Goal: Communication & Community: Participate in discussion

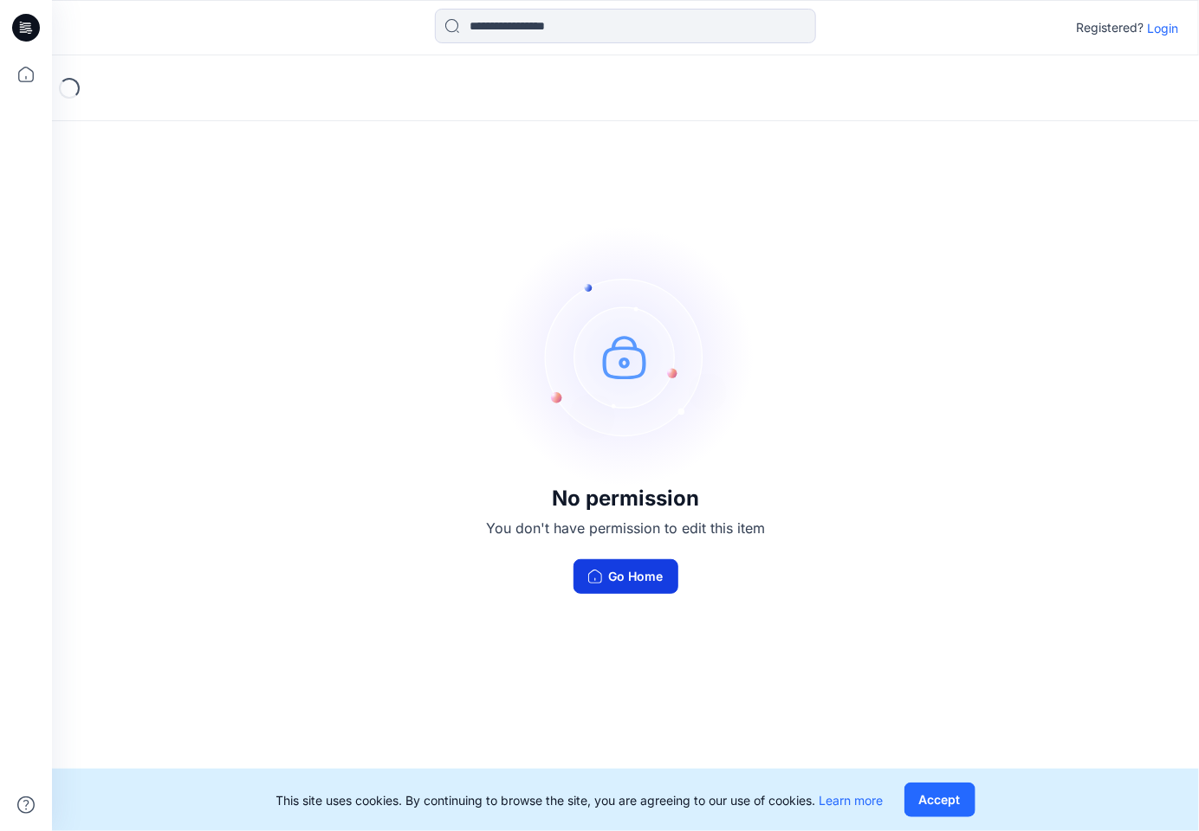
click at [630, 573] on button "Go Home" at bounding box center [625, 576] width 105 height 35
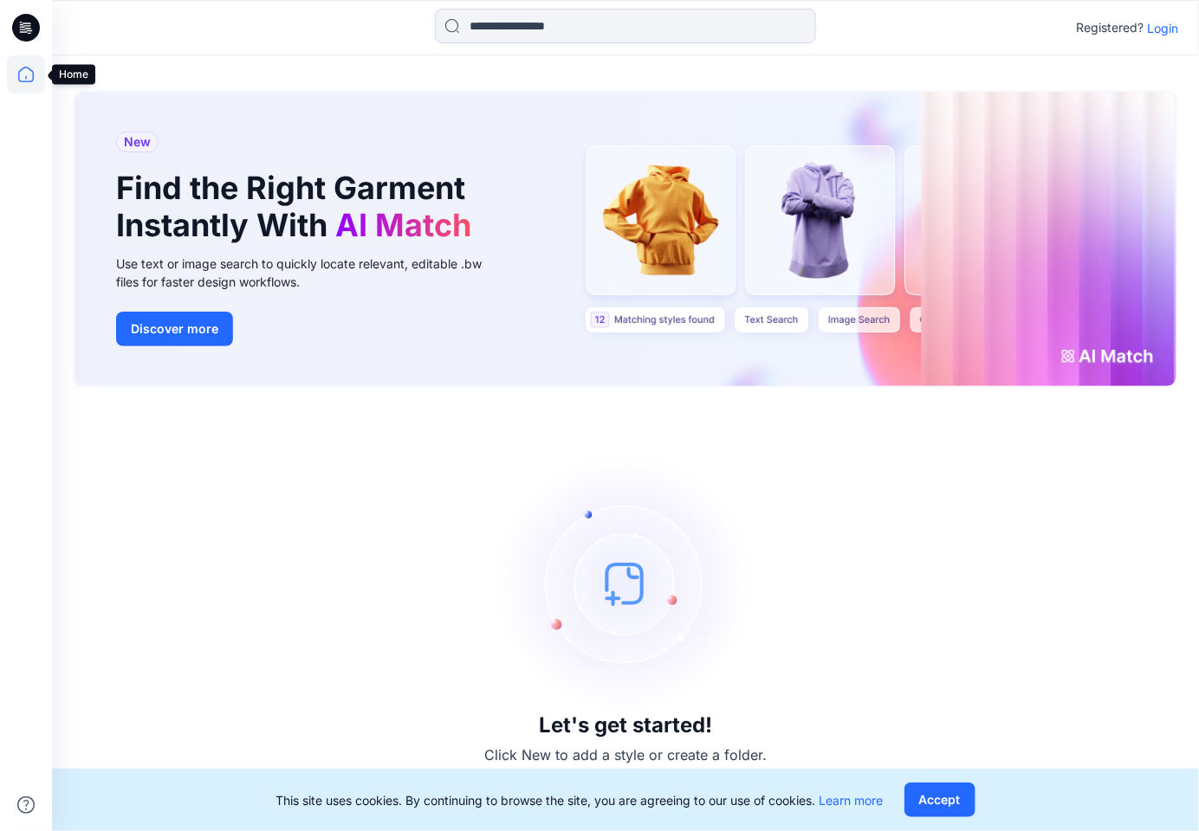
click at [23, 73] on icon at bounding box center [26, 74] width 38 height 38
click at [29, 25] on icon at bounding box center [27, 25] width 8 height 1
click at [1163, 25] on p "Login" at bounding box center [1162, 28] width 31 height 18
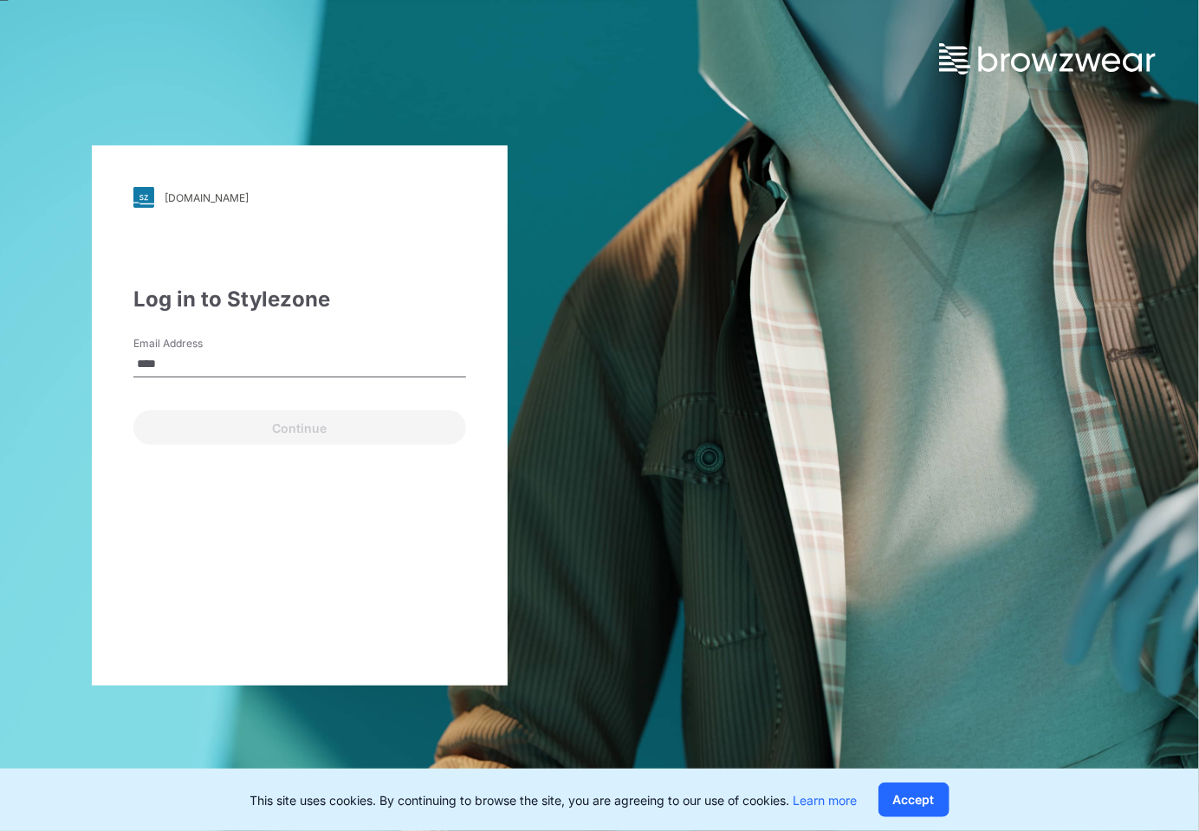
type input "**********"
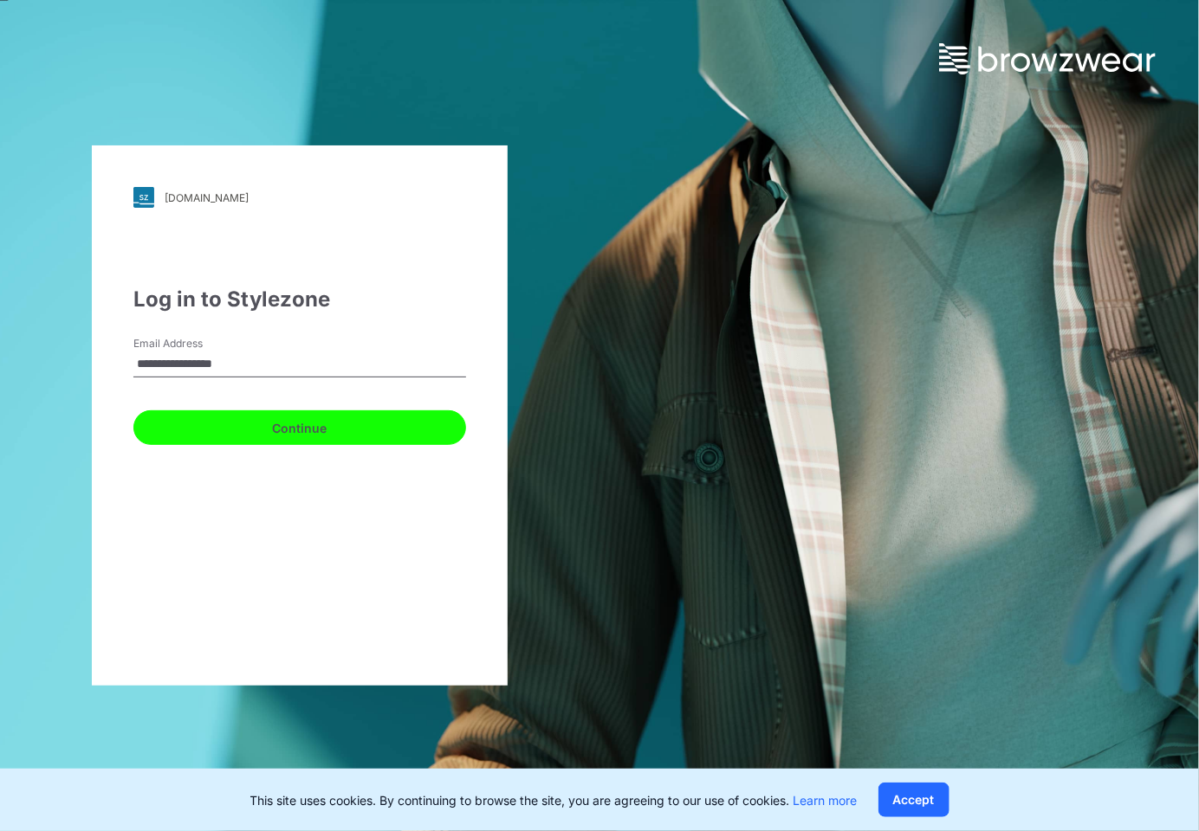
click at [248, 423] on button "Continue" at bounding box center [299, 427] width 333 height 35
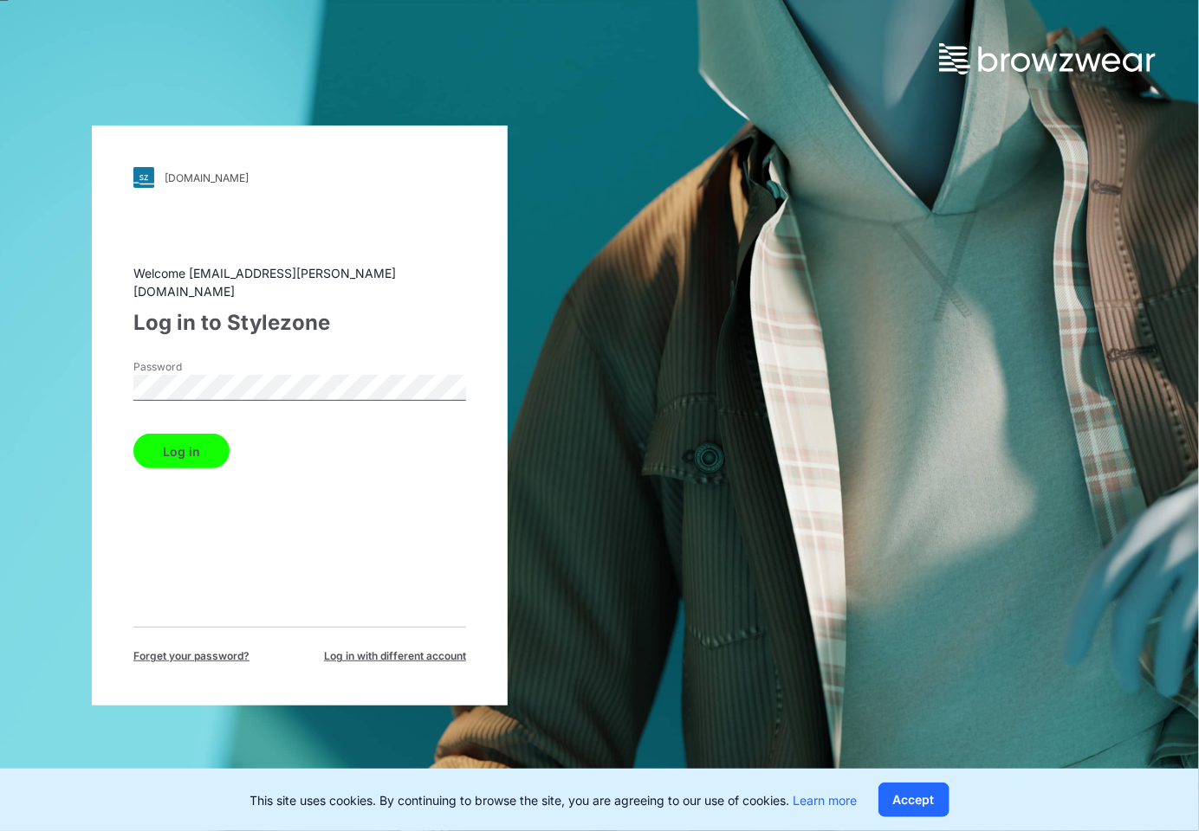
click at [133, 434] on button "Log in" at bounding box center [181, 451] width 96 height 35
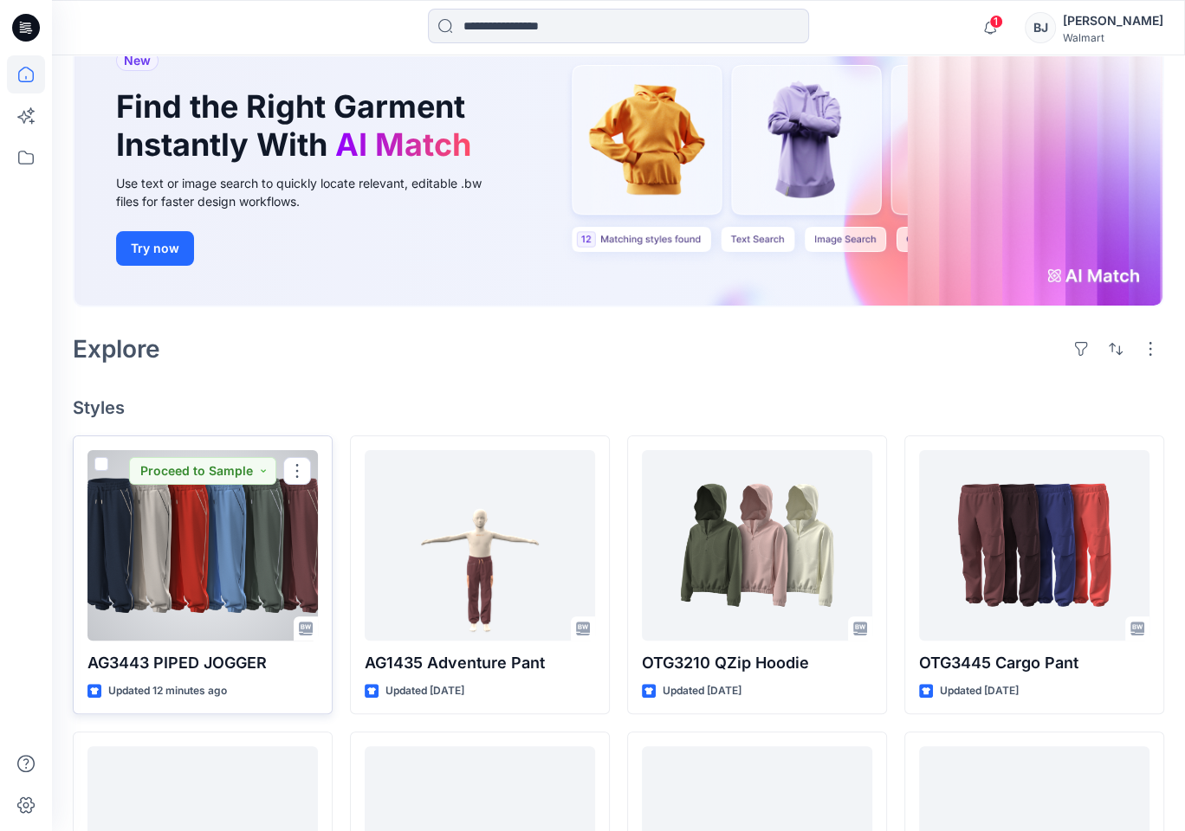
scroll to position [150, 0]
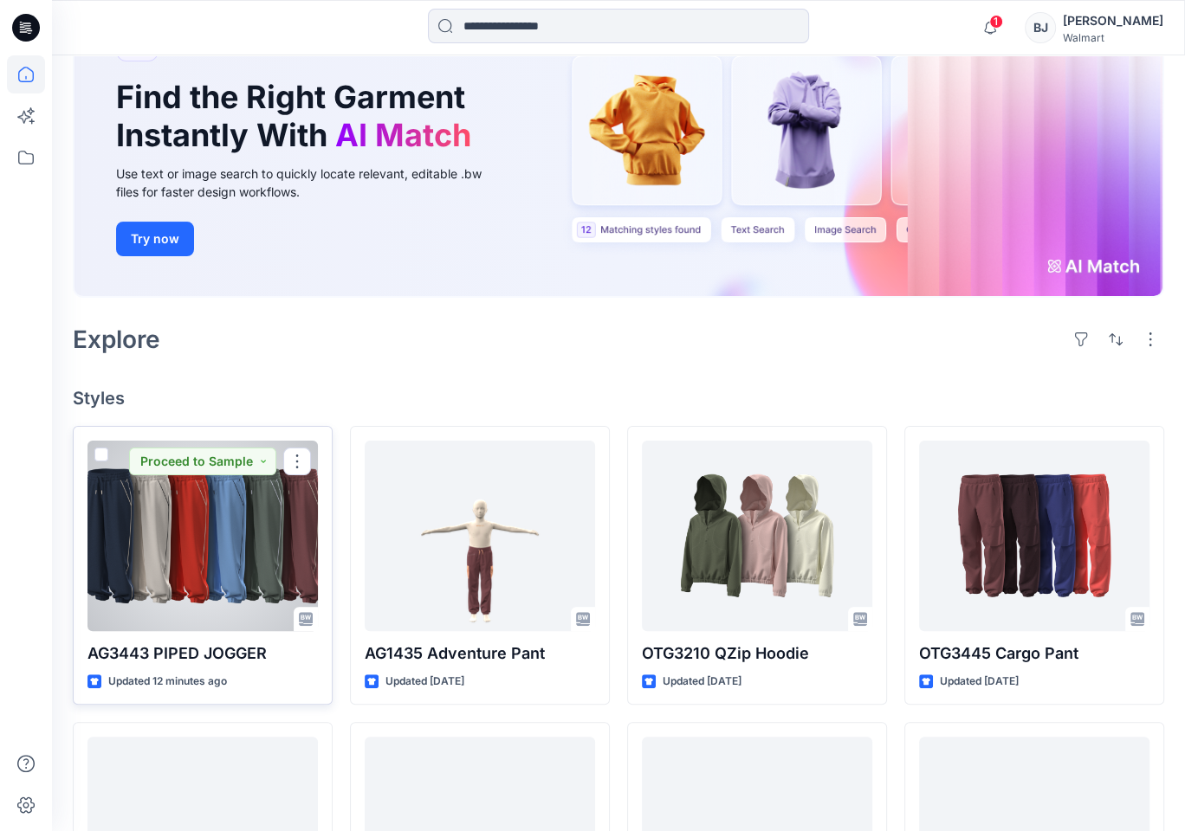
click at [248, 558] on div at bounding box center [202, 536] width 230 height 191
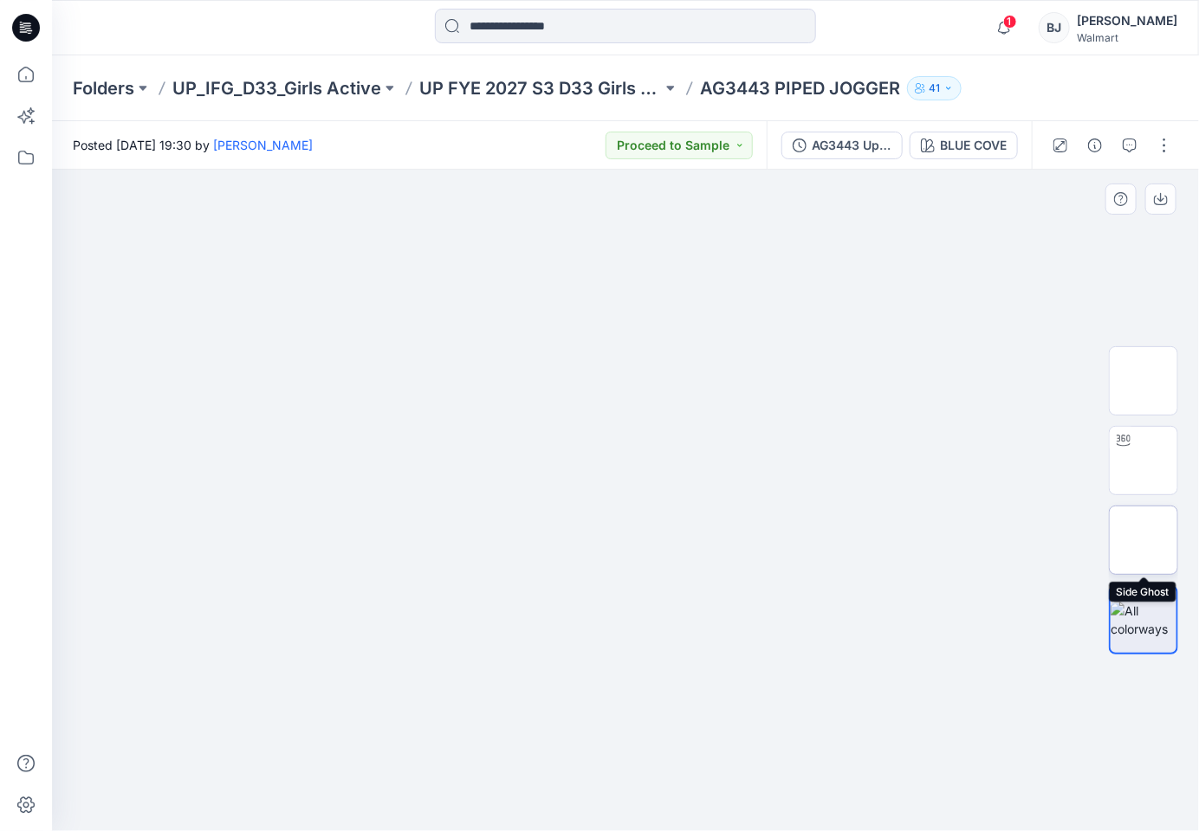
click at [1143, 540] on img at bounding box center [1143, 540] width 0 height 0
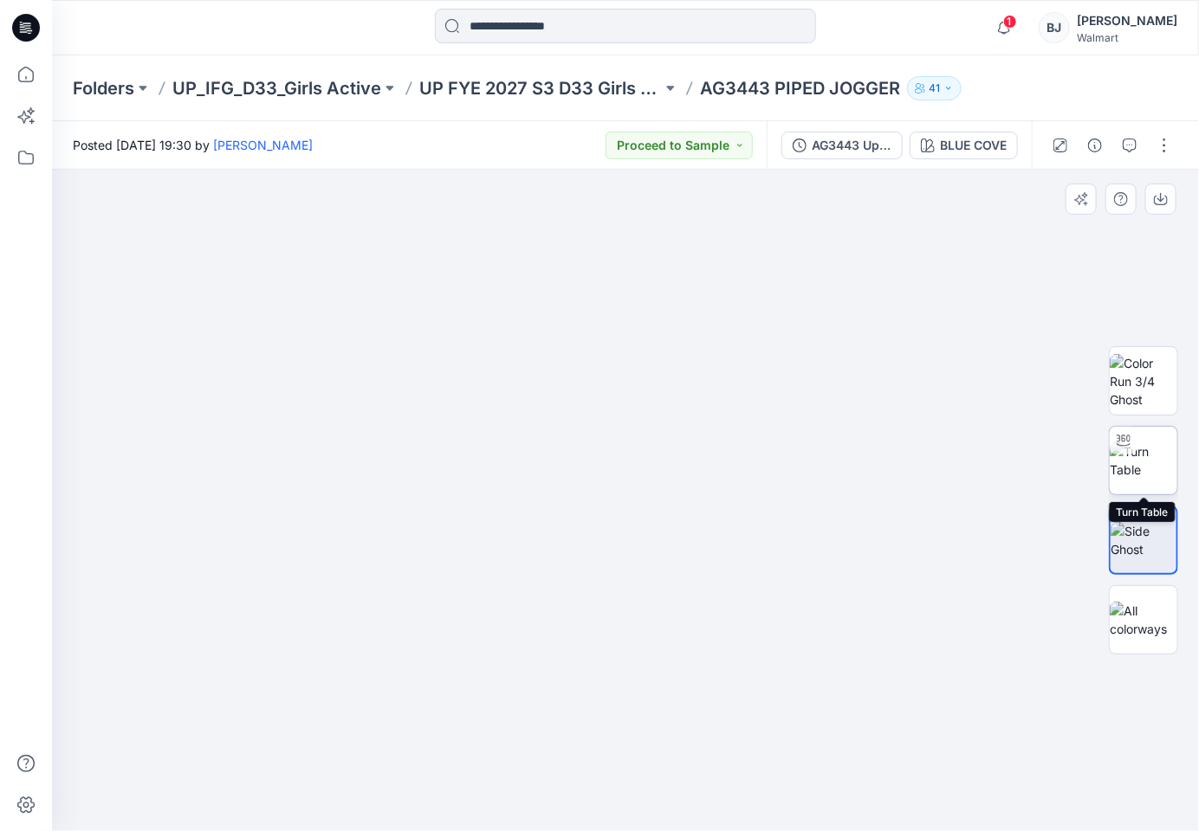
click at [1144, 458] on img at bounding box center [1143, 461] width 68 height 36
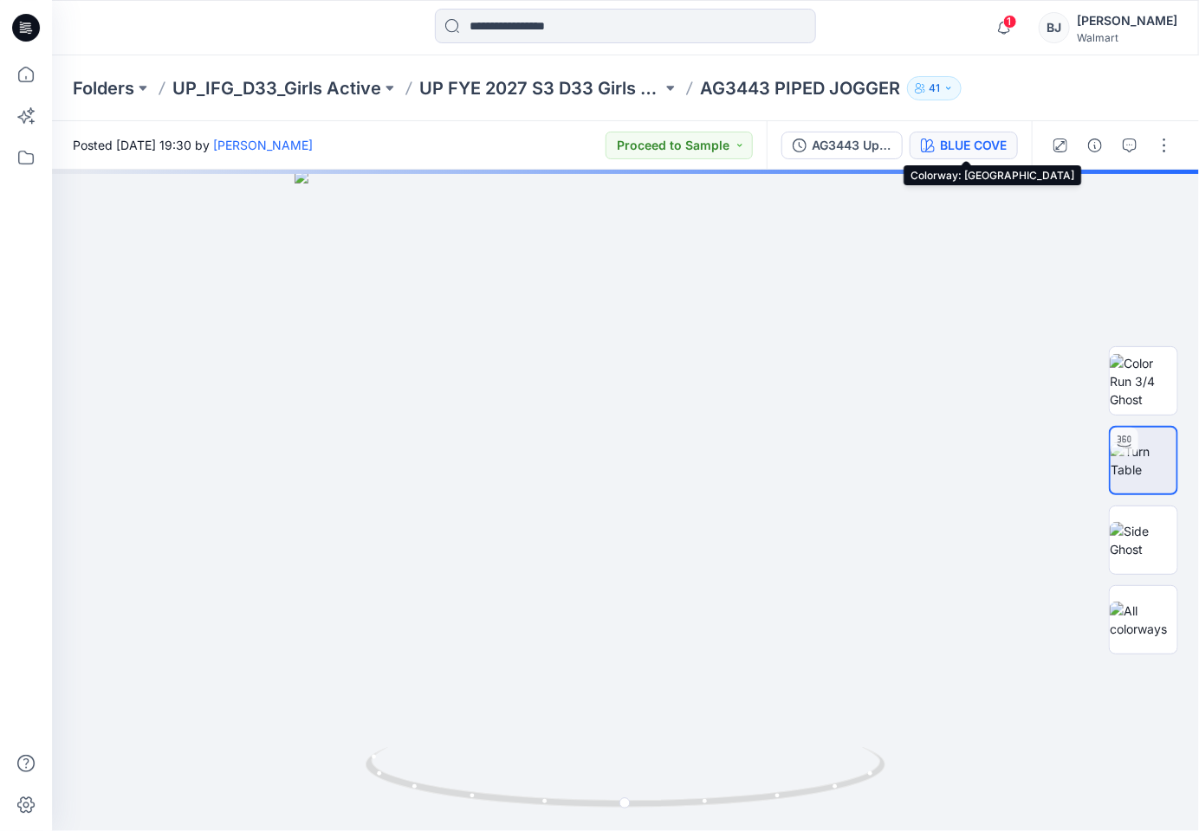
click at [983, 143] on div "BLUE COVE" at bounding box center [973, 145] width 67 height 19
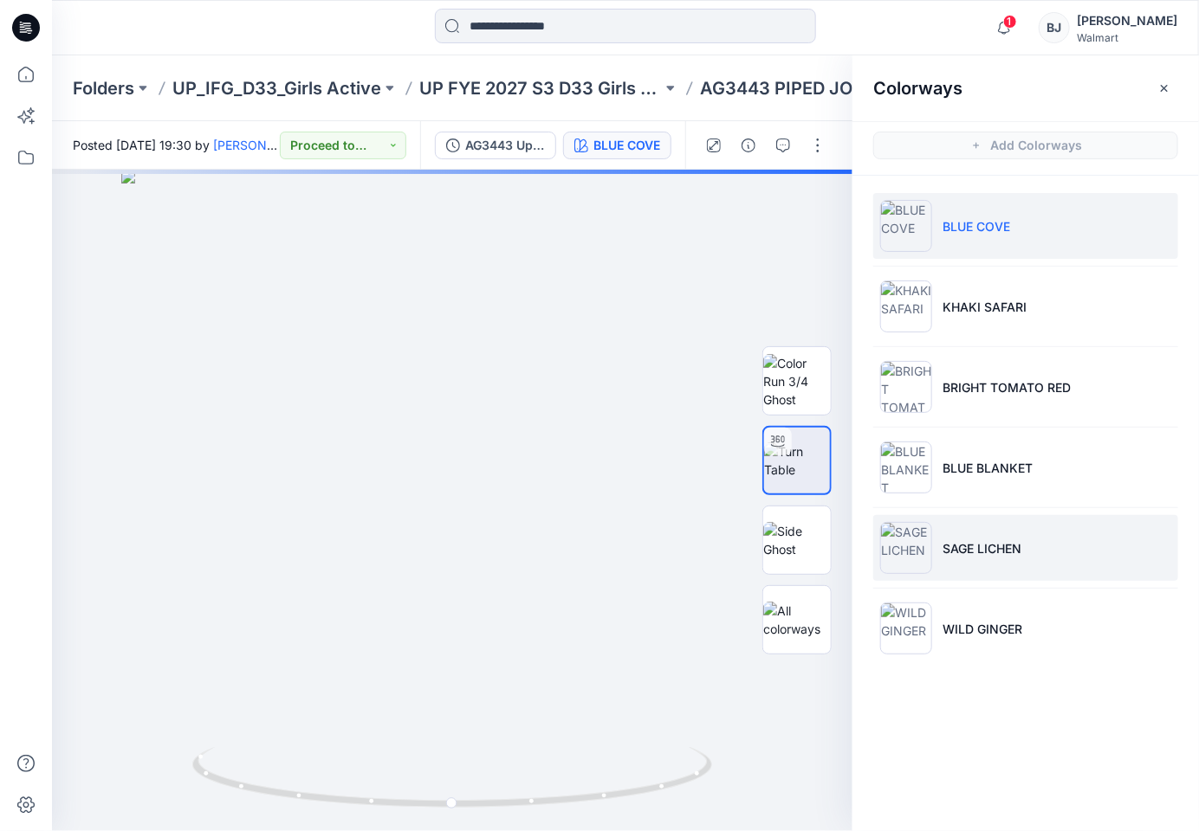
click at [1006, 540] on p "SAGE LICHEN" at bounding box center [981, 549] width 79 height 18
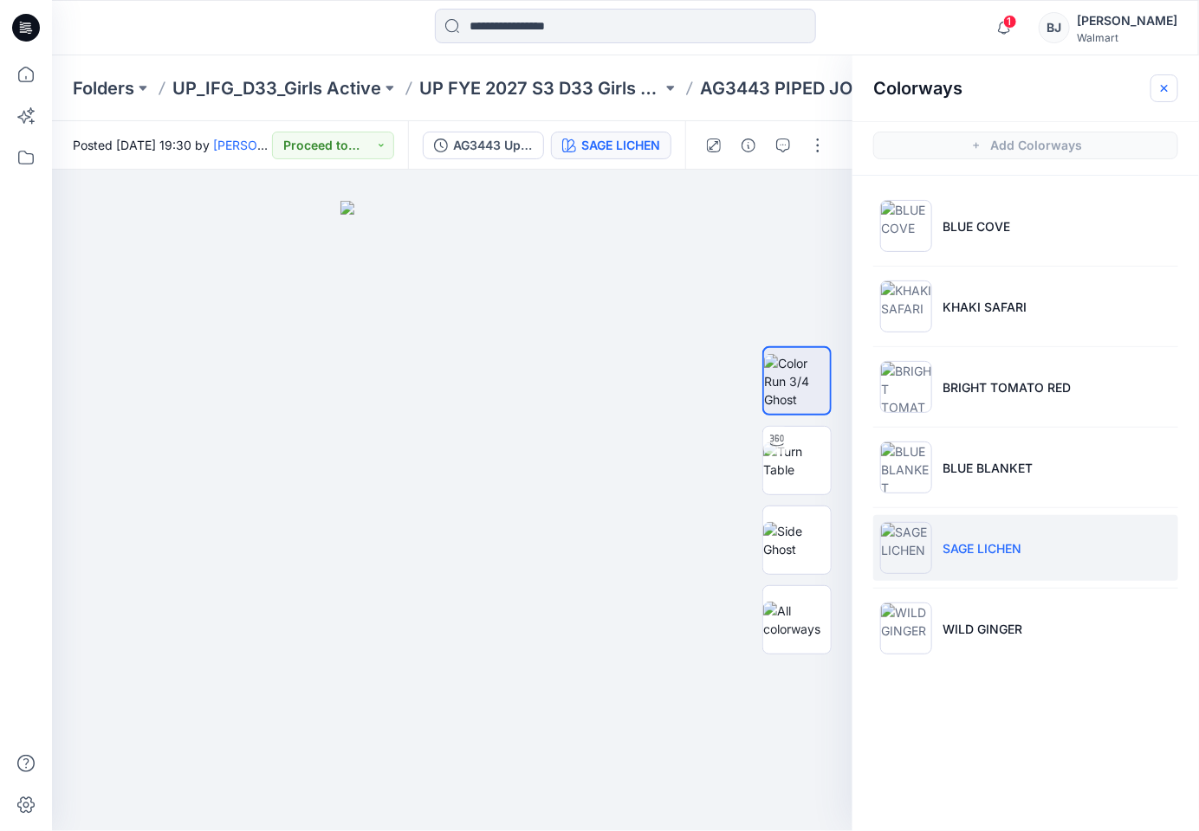
click at [1166, 87] on icon "button" at bounding box center [1164, 88] width 14 height 14
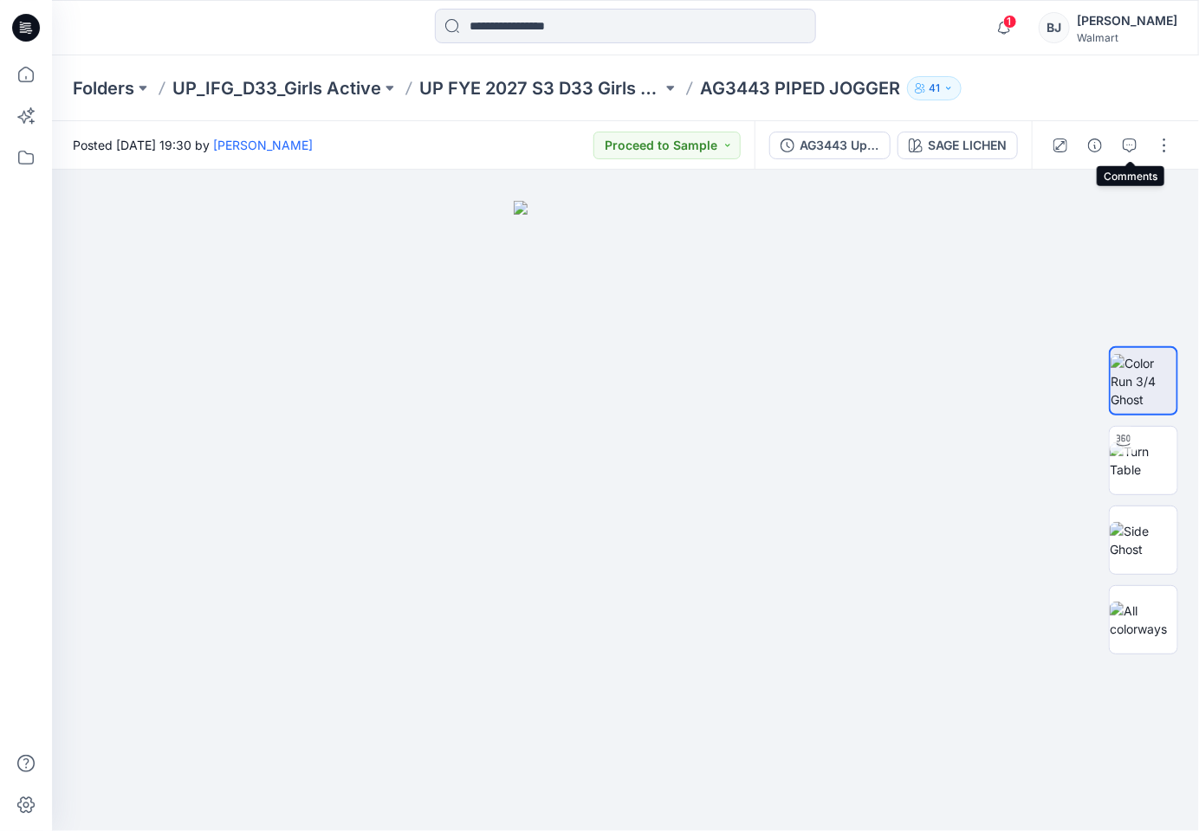
click at [1125, 148] on icon "button" at bounding box center [1129, 146] width 14 height 14
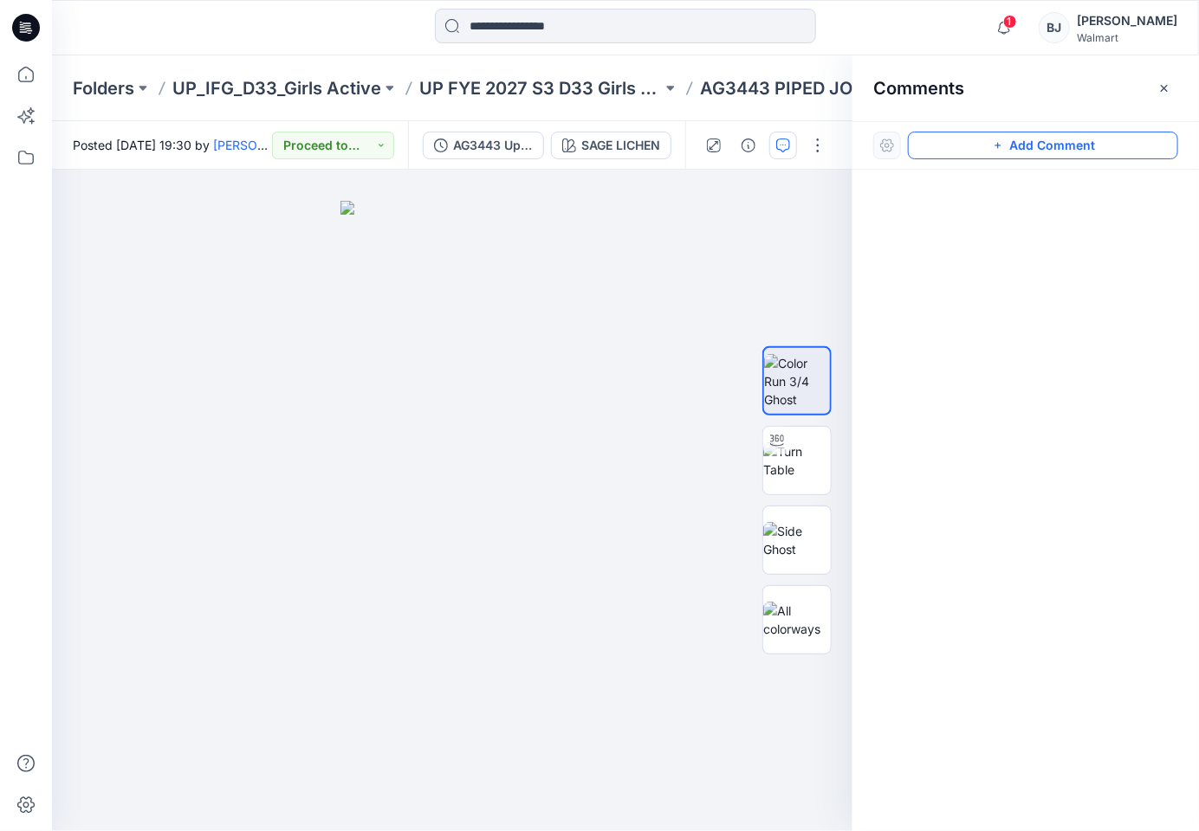
click at [1056, 144] on button "Add Comment" at bounding box center [1043, 146] width 270 height 28
click at [649, 277] on div "1" at bounding box center [452, 501] width 800 height 662
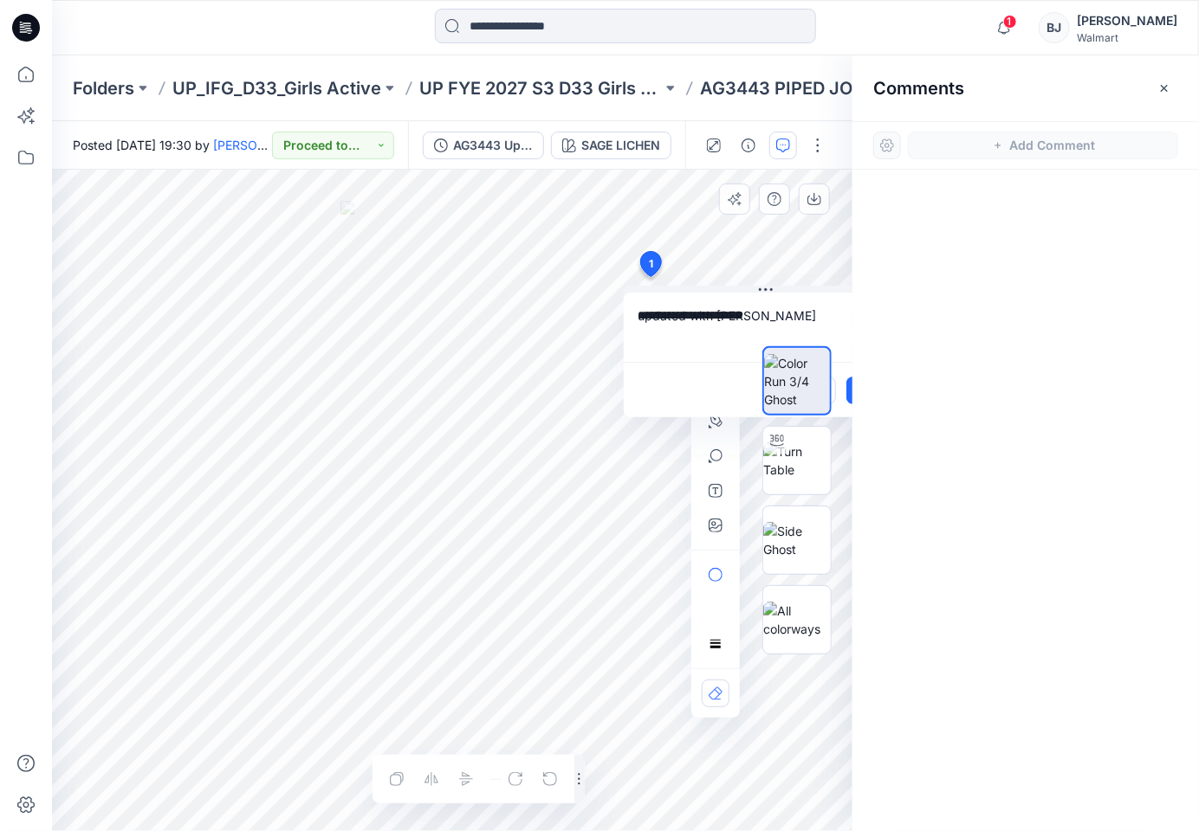
click at [685, 316] on textarea "**********" at bounding box center [766, 327] width 284 height 69
type textarea "**********"
click at [828, 313] on div at bounding box center [796, 500] width 69 height 433
click at [1166, 84] on icon "button" at bounding box center [1164, 88] width 14 height 14
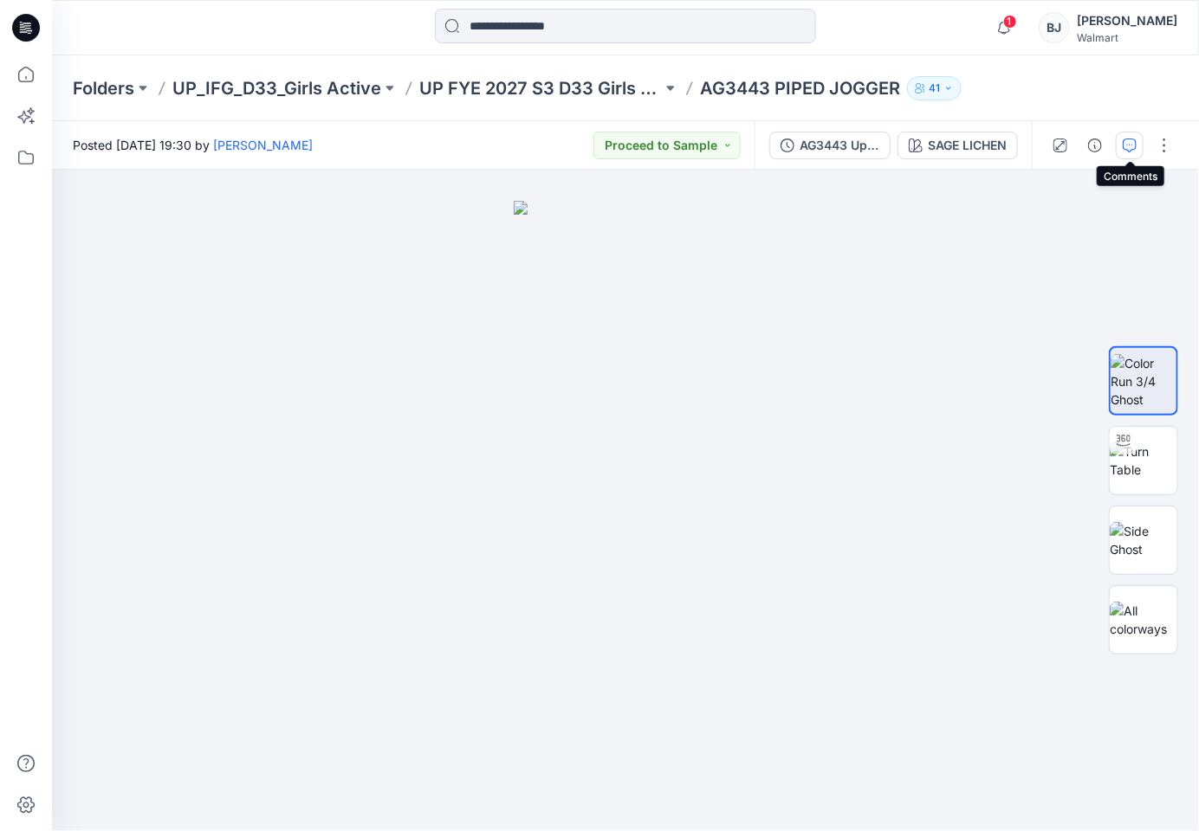
click at [1131, 144] on icon "button" at bounding box center [1129, 146] width 14 height 14
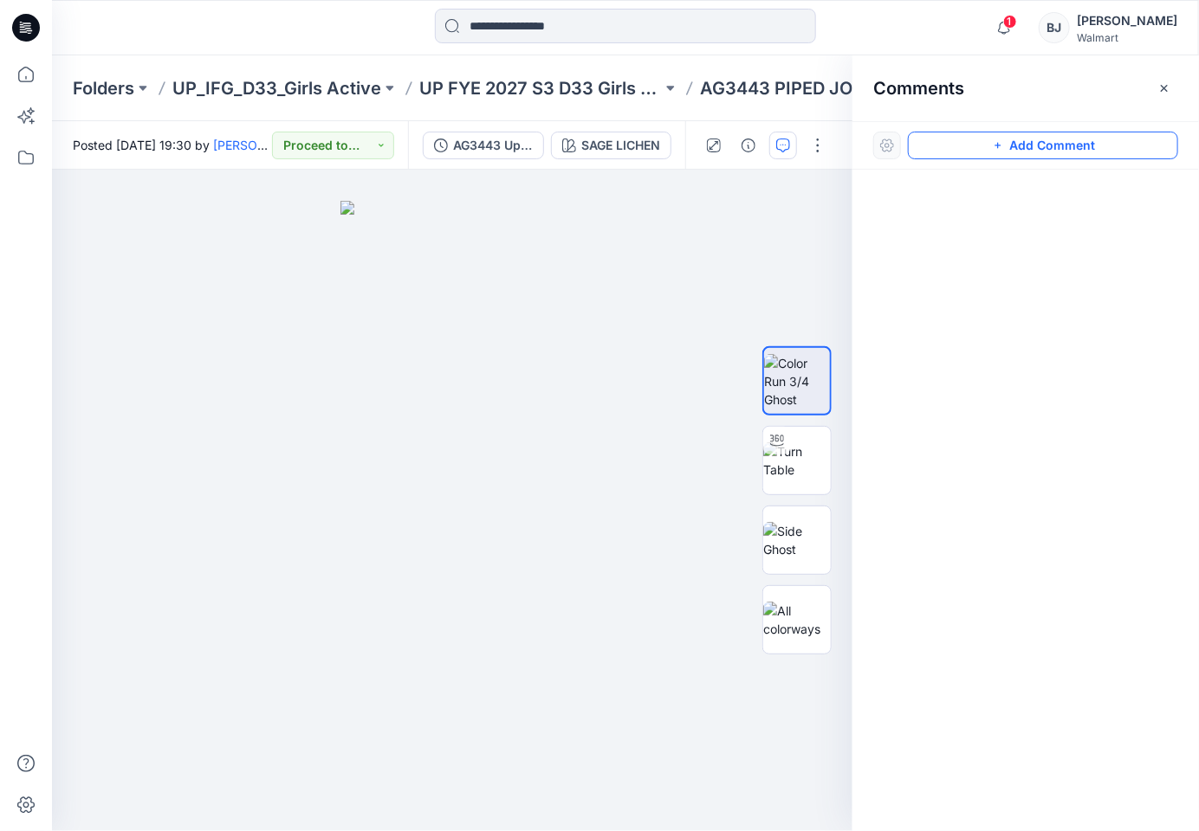
click at [1126, 144] on button "Add Comment" at bounding box center [1043, 146] width 270 height 28
click at [178, 315] on div "1" at bounding box center [452, 501] width 800 height 662
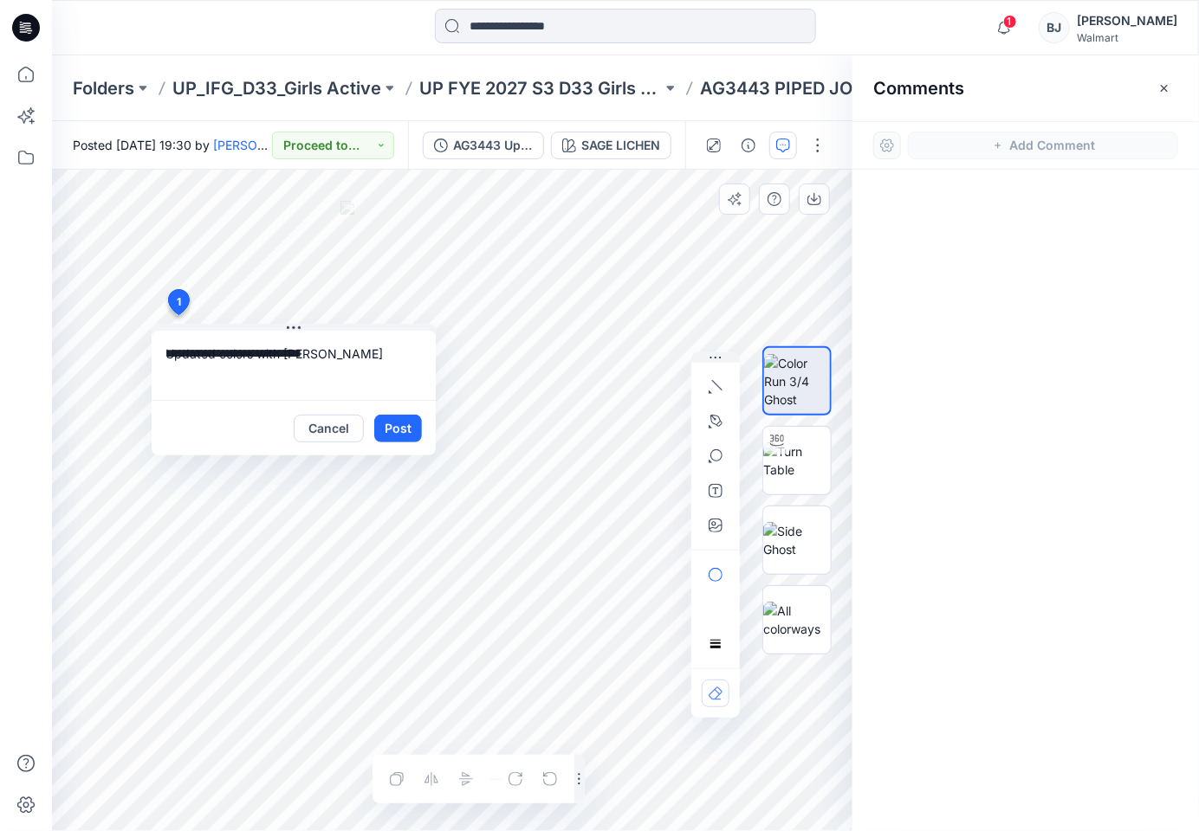
click at [168, 352] on textarea "**********" at bounding box center [294, 365] width 284 height 69
click at [291, 491] on p "[PERSON_NAME][EMAIL_ADDRESS][DOMAIN_NAME]" at bounding box center [279, 498] width 130 height 17
type textarea "**********"
click at [405, 424] on button "Post" at bounding box center [398, 429] width 48 height 28
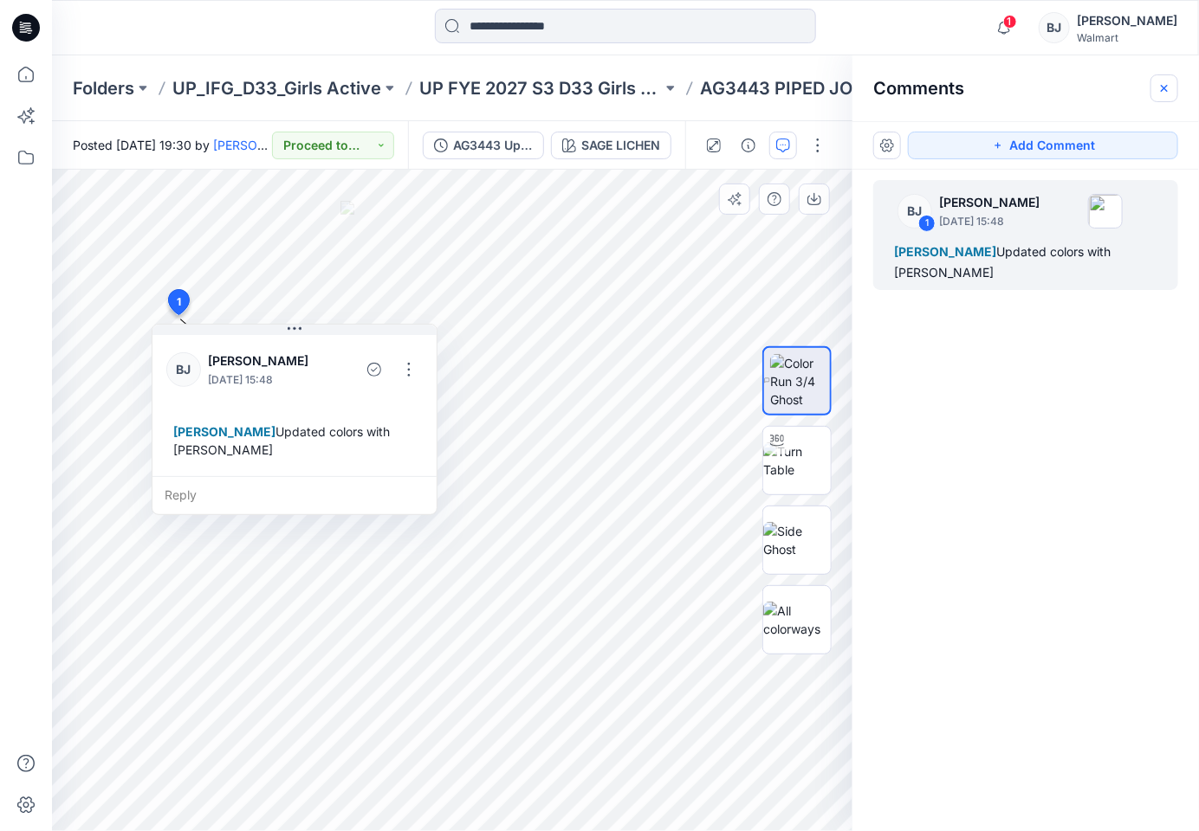
click at [1160, 78] on button "button" at bounding box center [1164, 88] width 28 height 28
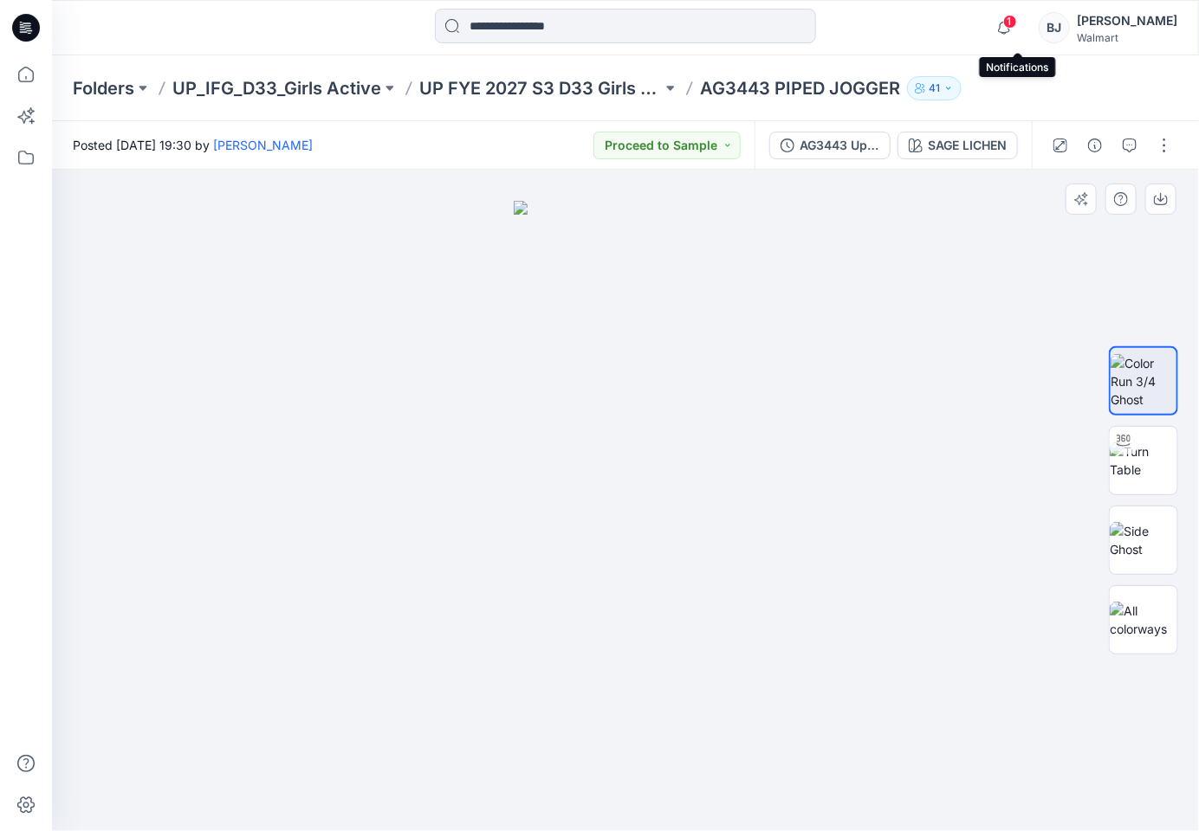
click at [1017, 16] on span "1" at bounding box center [1010, 22] width 14 height 14
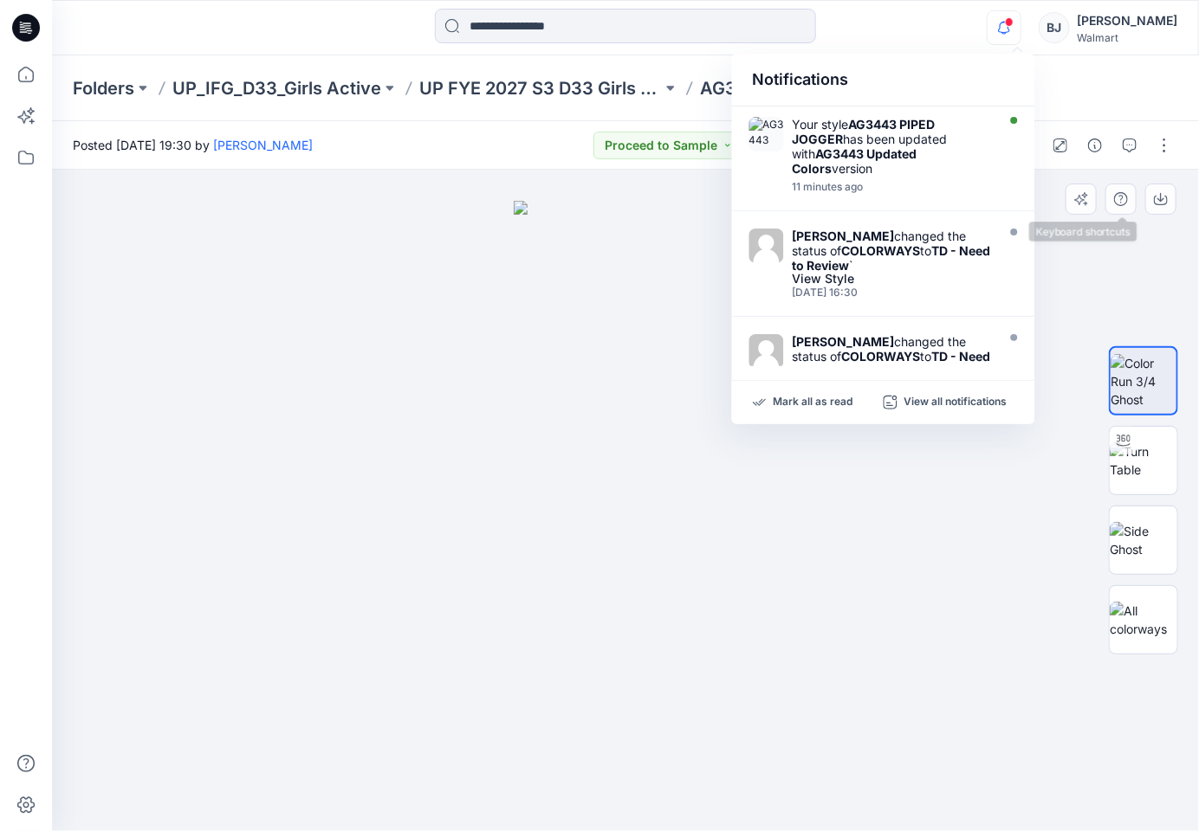
click at [1102, 217] on div at bounding box center [625, 501] width 1147 height 662
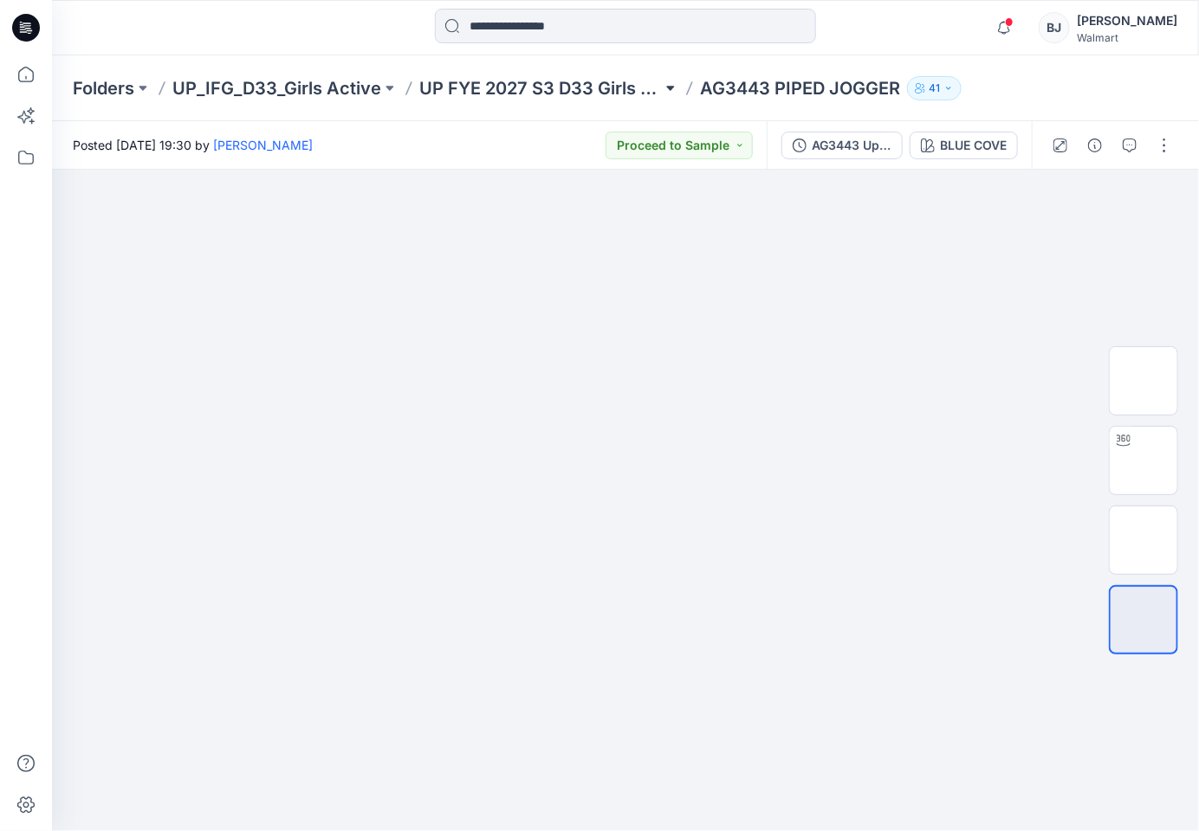
click at [663, 86] on button at bounding box center [670, 88] width 17 height 24
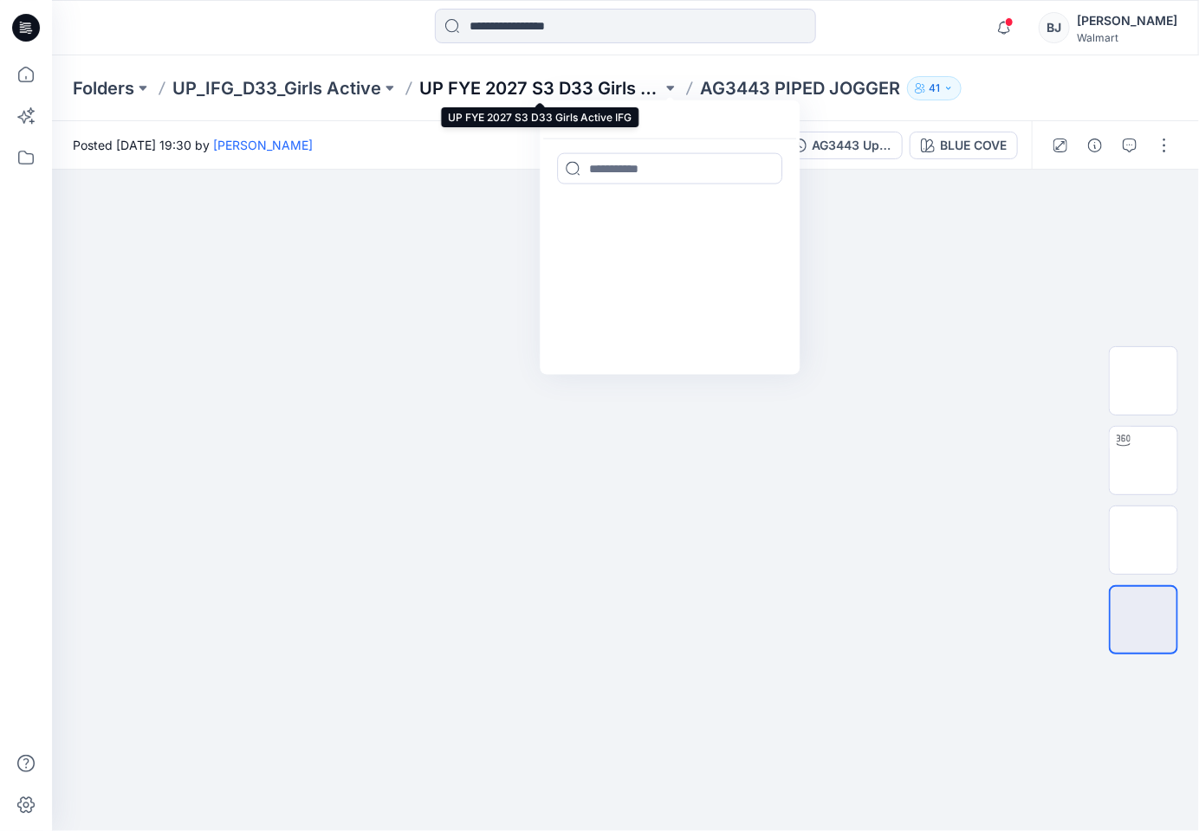
click at [539, 82] on p "UP FYE 2027 S3 D33 Girls Active IFG" at bounding box center [540, 88] width 242 height 24
